Goal: Task Accomplishment & Management: Manage account settings

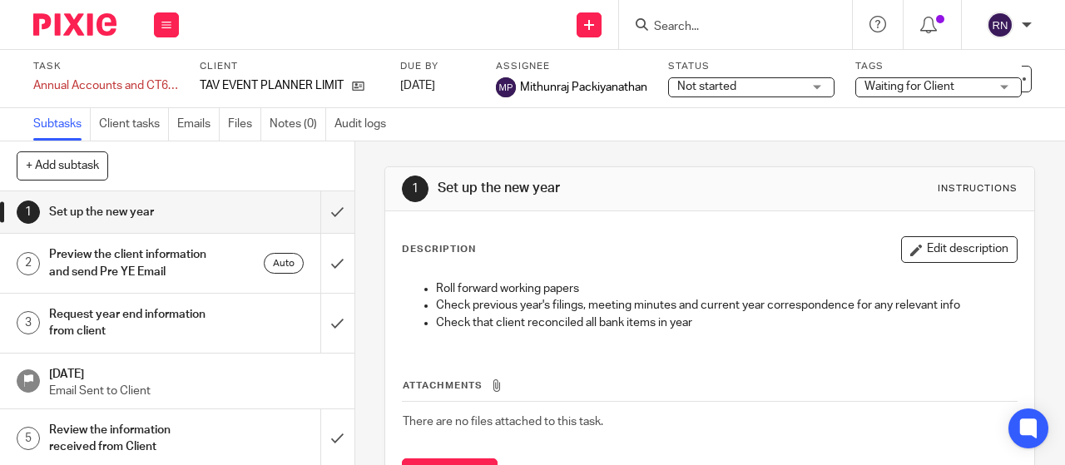
click at [865, 72] on button at bounding box center [878, 79] width 27 height 27
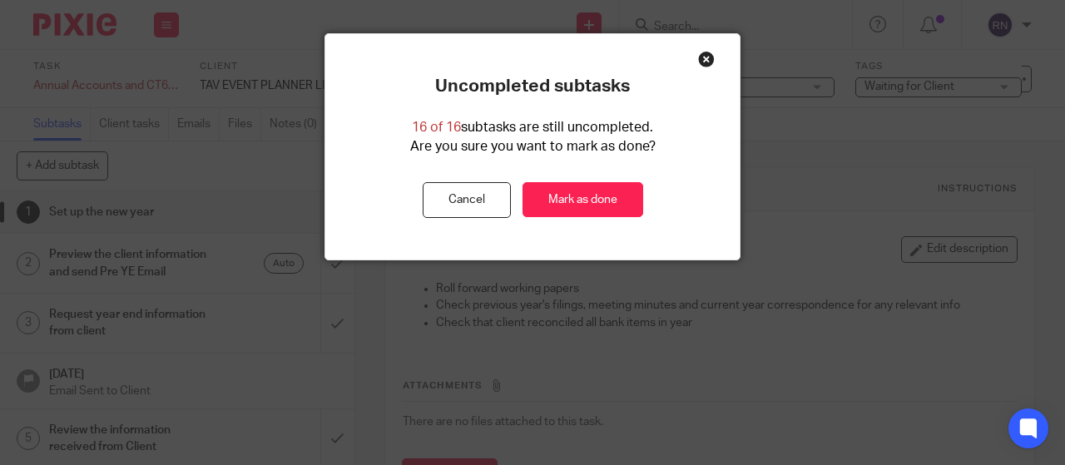
click at [701, 66] on div "Close this dialog window" at bounding box center [706, 59] width 17 height 17
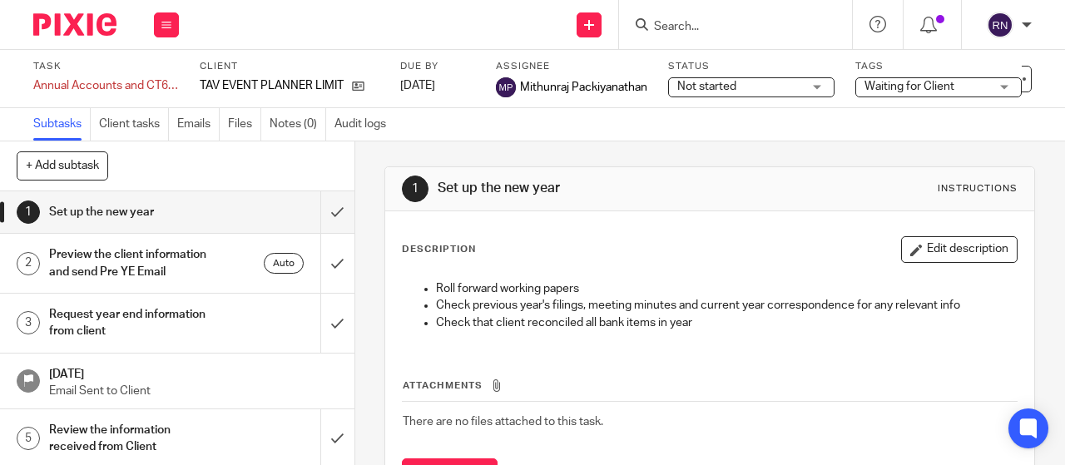
click at [696, 29] on input "Search" at bounding box center [727, 27] width 150 height 15
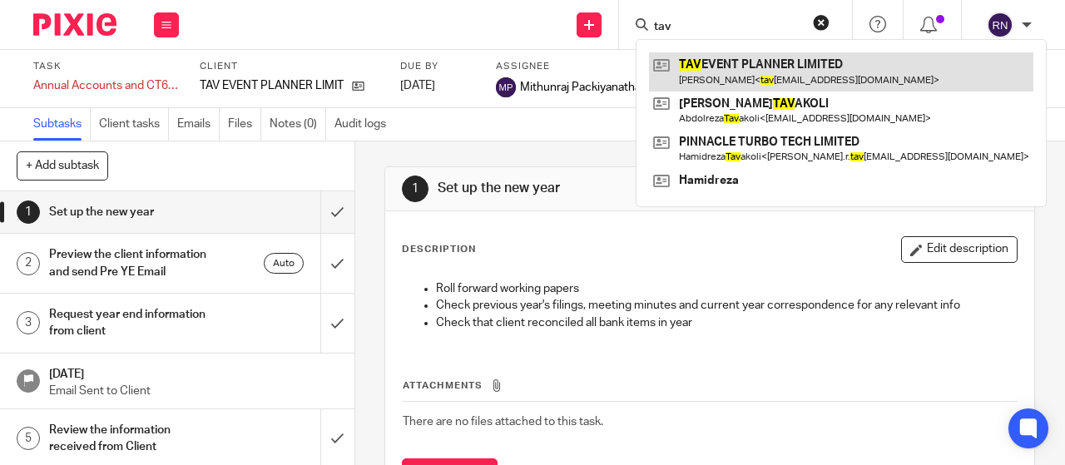
type input "tav"
click at [720, 71] on link at bounding box center [841, 71] width 384 height 38
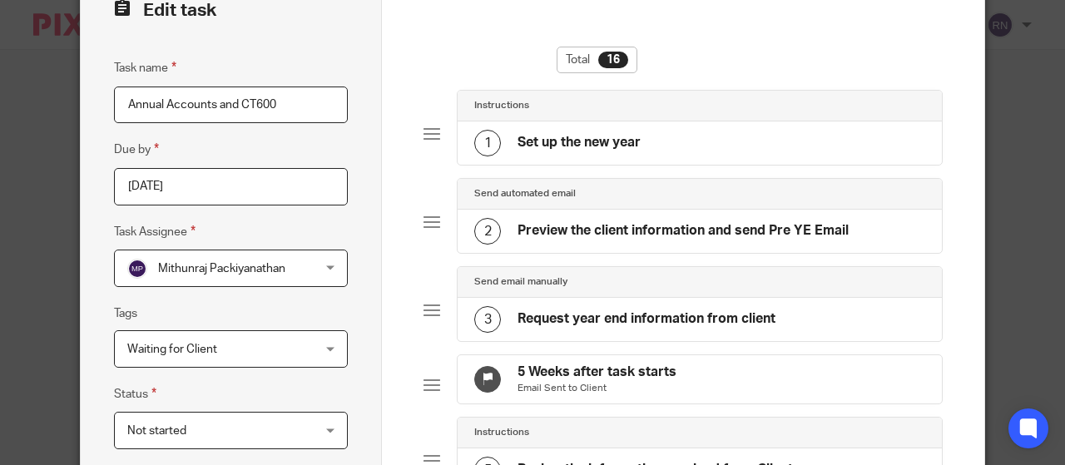
scroll to position [72, 0]
click at [551, 143] on h4 "Set up the new year" at bounding box center [578, 141] width 123 height 17
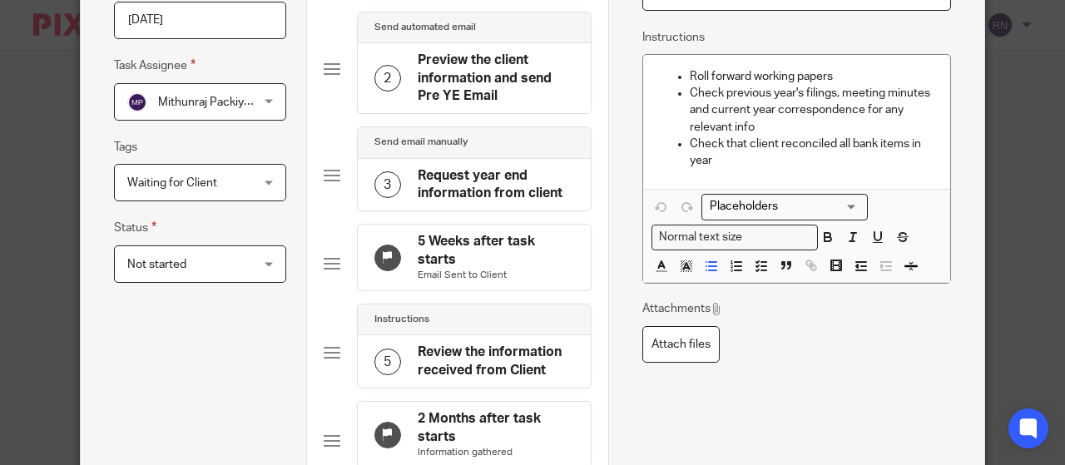
scroll to position [82, 0]
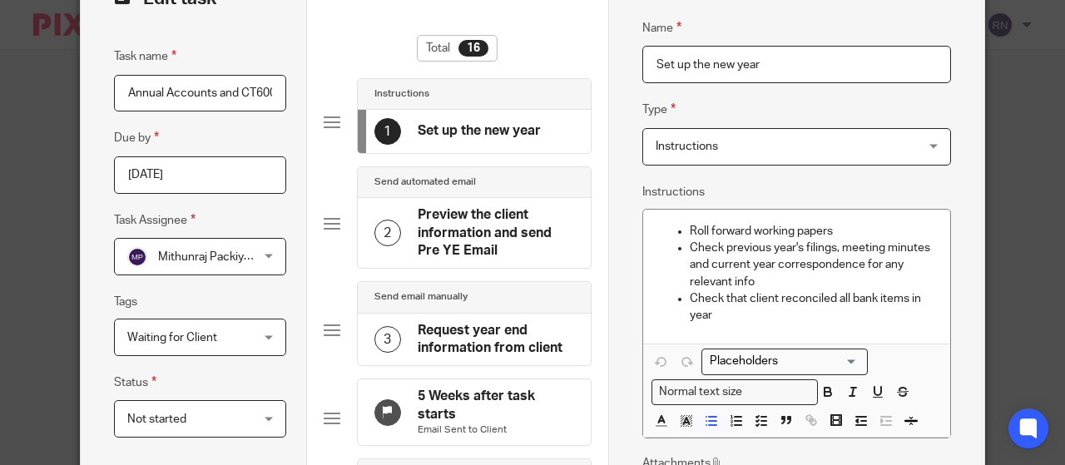
click at [526, 220] on h4 "Preview the client information and send Pre YE Email" at bounding box center [496, 232] width 156 height 53
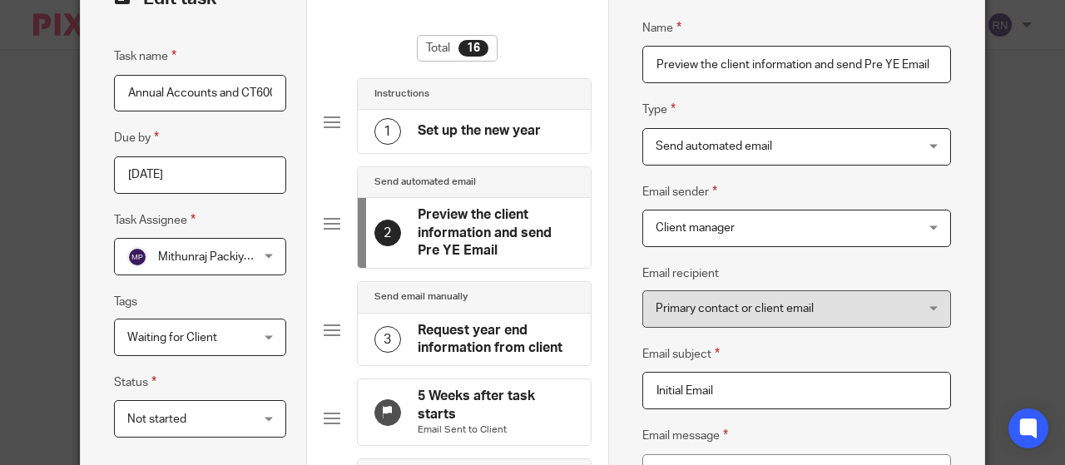
click at [770, 148] on span "Send automated email" at bounding box center [774, 146] width 236 height 35
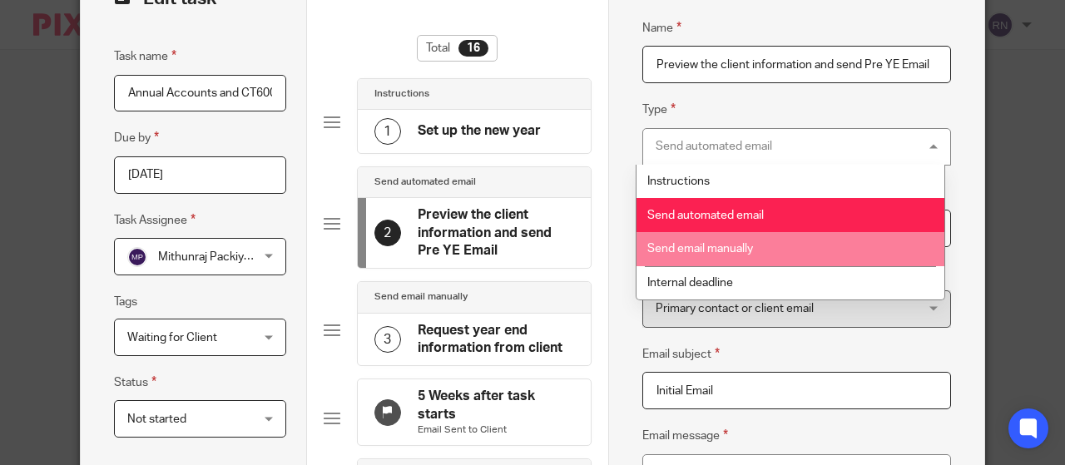
click at [769, 245] on li "Send email manually" at bounding box center [790, 249] width 308 height 34
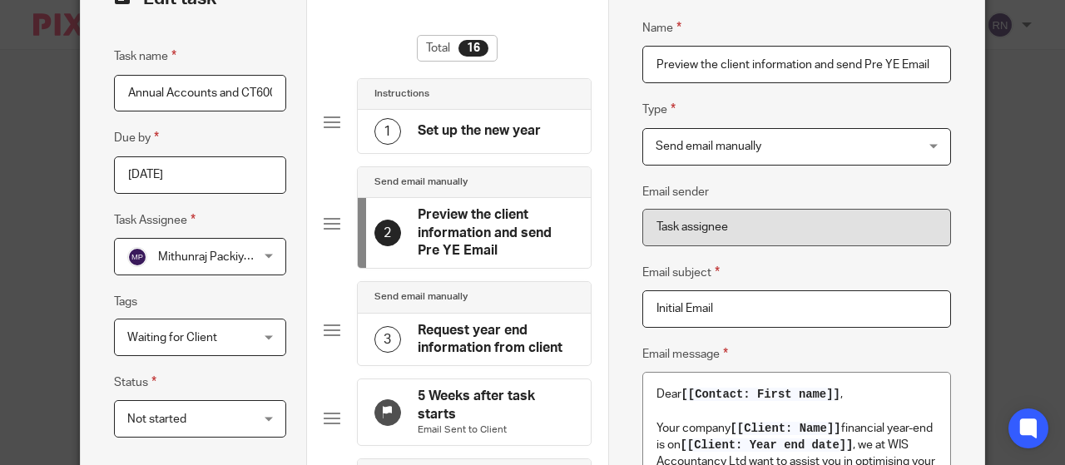
click at [501, 352] on h4 "Request year end information from client" at bounding box center [496, 340] width 156 height 36
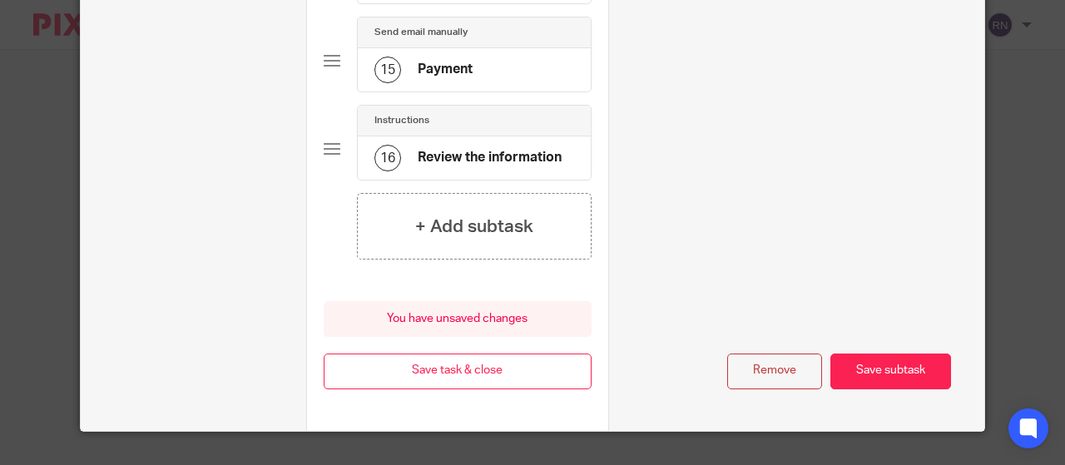
scroll to position [1450, 0]
click at [921, 364] on button "Save subtask" at bounding box center [890, 372] width 121 height 36
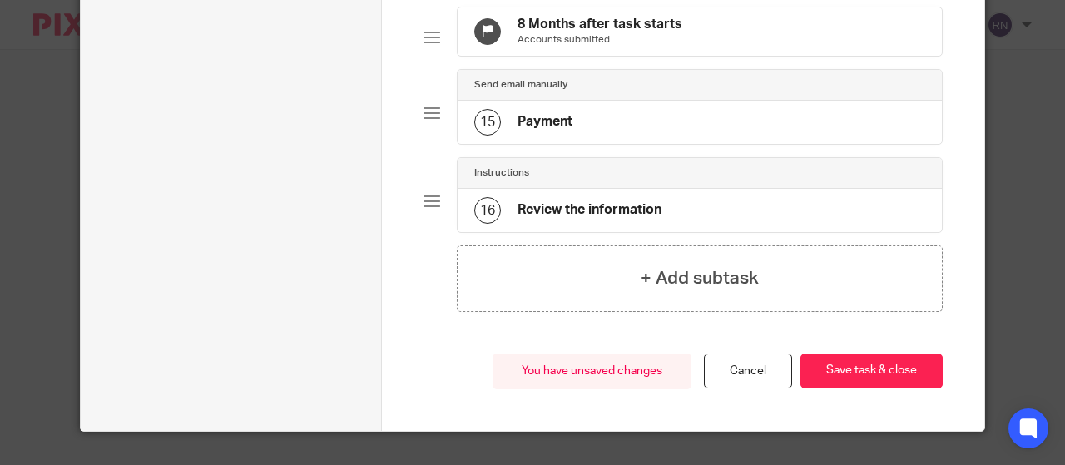
scroll to position [1236, 0]
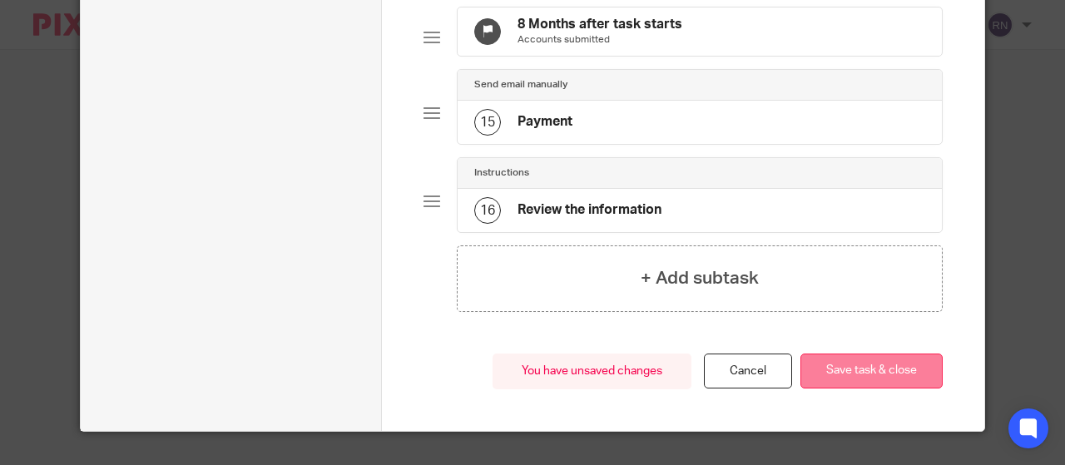
click at [830, 385] on button "Save task & close" at bounding box center [871, 372] width 142 height 36
